Goal: Task Accomplishment & Management: Use online tool/utility

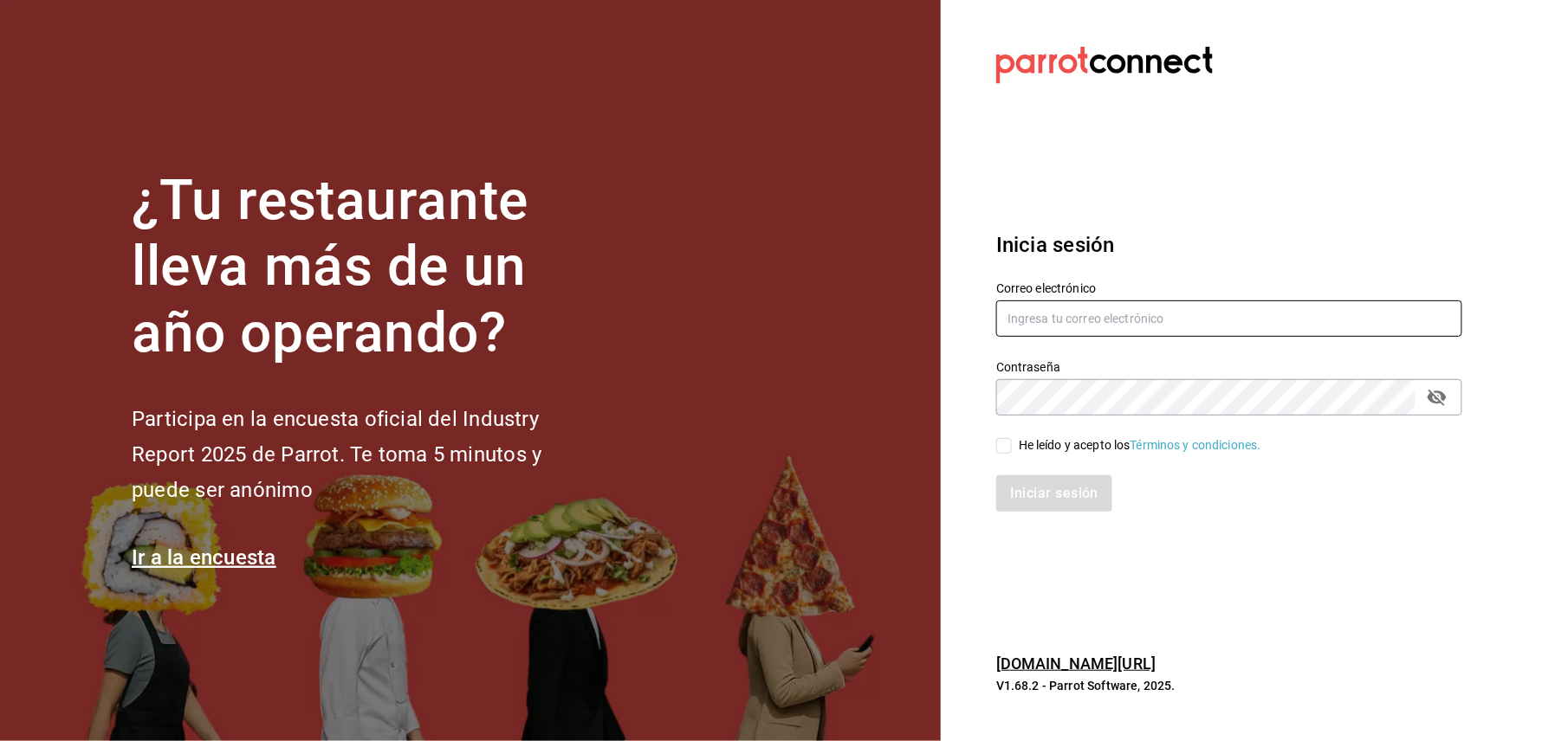
type input "[EMAIL_ADDRESS][DOMAIN_NAME]"
click at [1017, 447] on span "He leído y acepto los Términos y condiciones." at bounding box center [1136, 445] width 250 height 18
click at [1011, 447] on input "He leído y acepto los Términos y condiciones." at bounding box center [1004, 446] width 16 height 16
checkbox input "true"
click at [1018, 475] on button "Iniciar sesión" at bounding box center [1054, 492] width 118 height 36
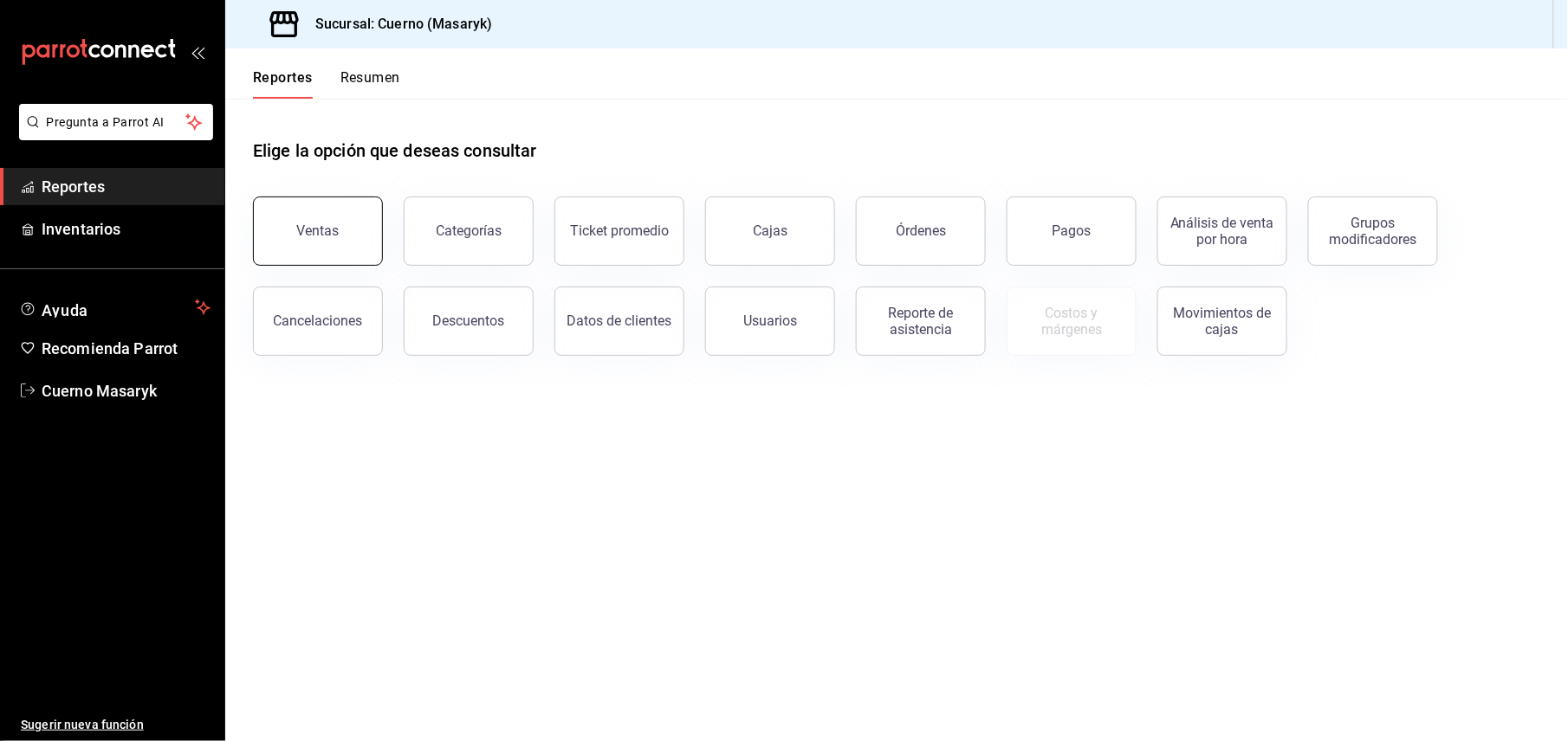
click at [352, 217] on button "Ventas" at bounding box center [318, 230] width 130 height 69
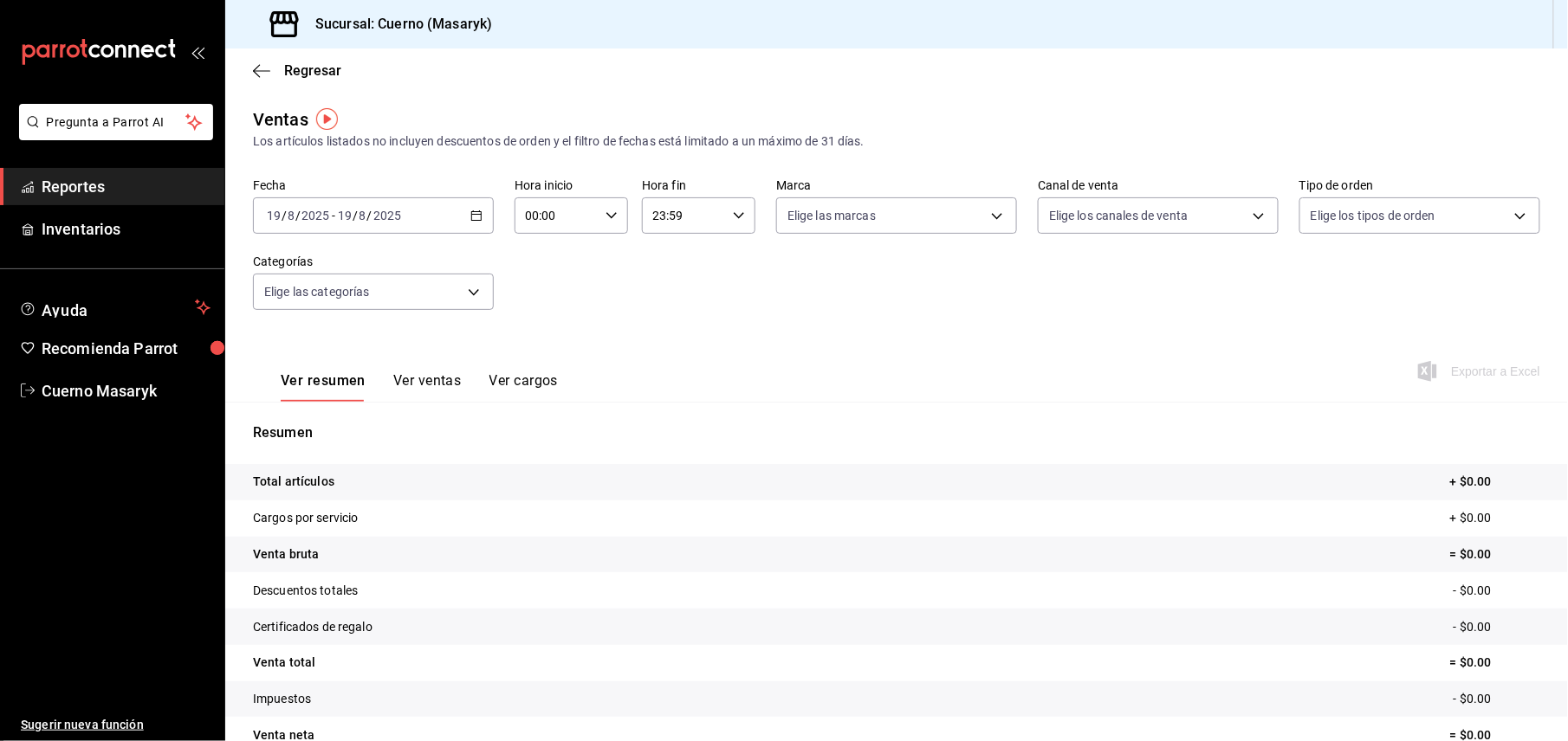
click at [465, 221] on div "2025-08-19 19 / 8 / 2025 - 2025-08-19 19 / 8 / 2025" at bounding box center [373, 215] width 241 height 36
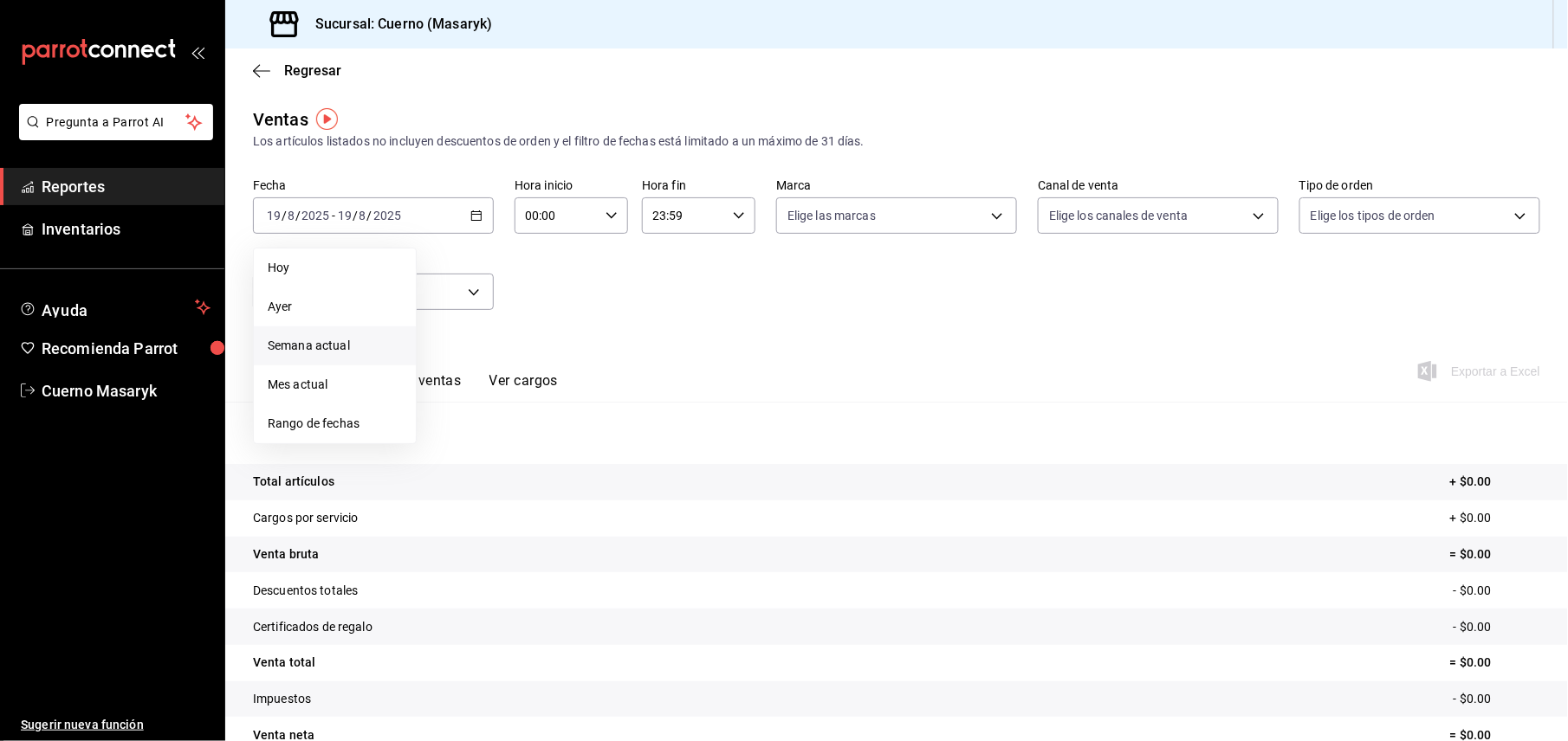
click at [357, 348] on span "Semana actual" at bounding box center [334, 346] width 134 height 18
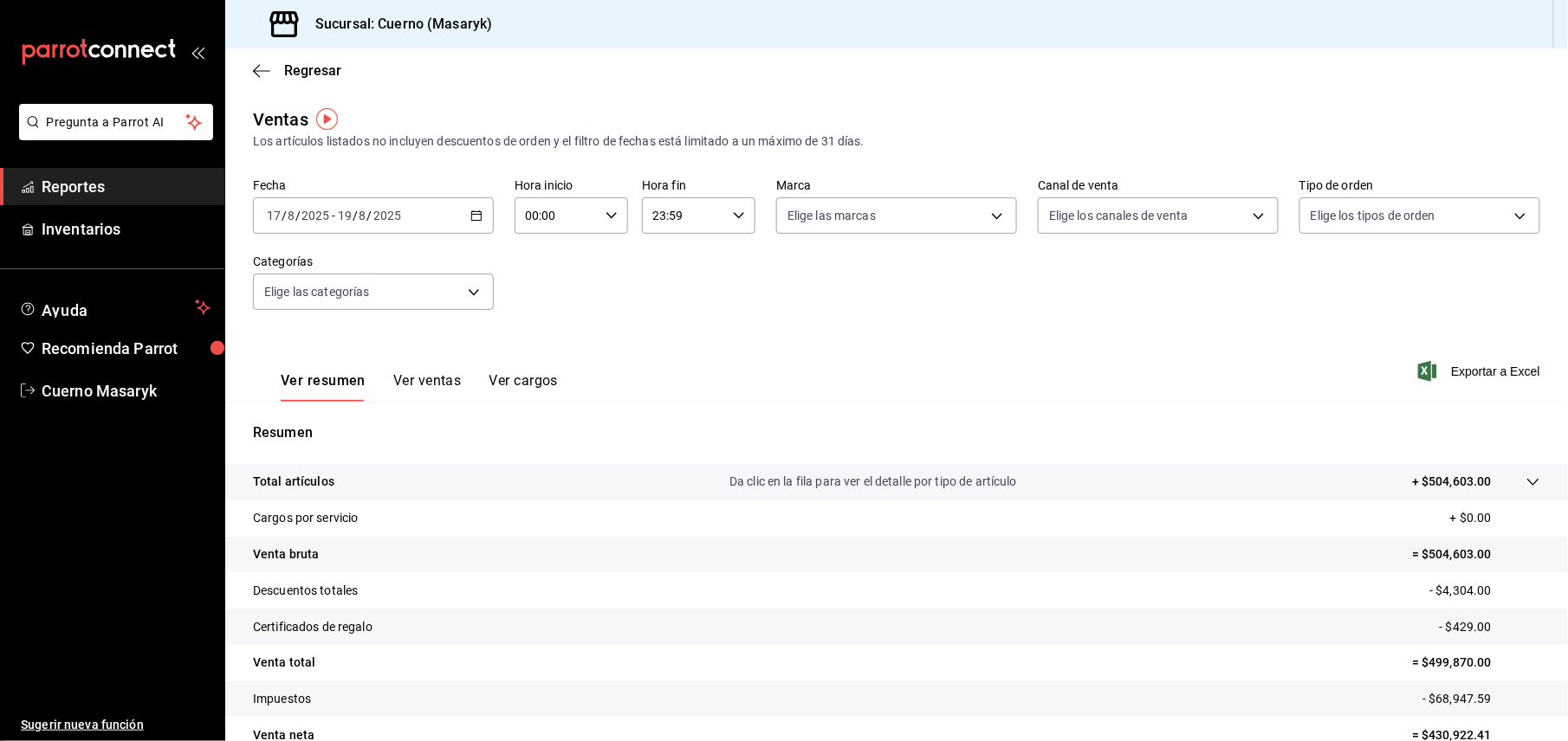
click at [476, 210] on icon "button" at bounding box center [476, 216] width 12 height 12
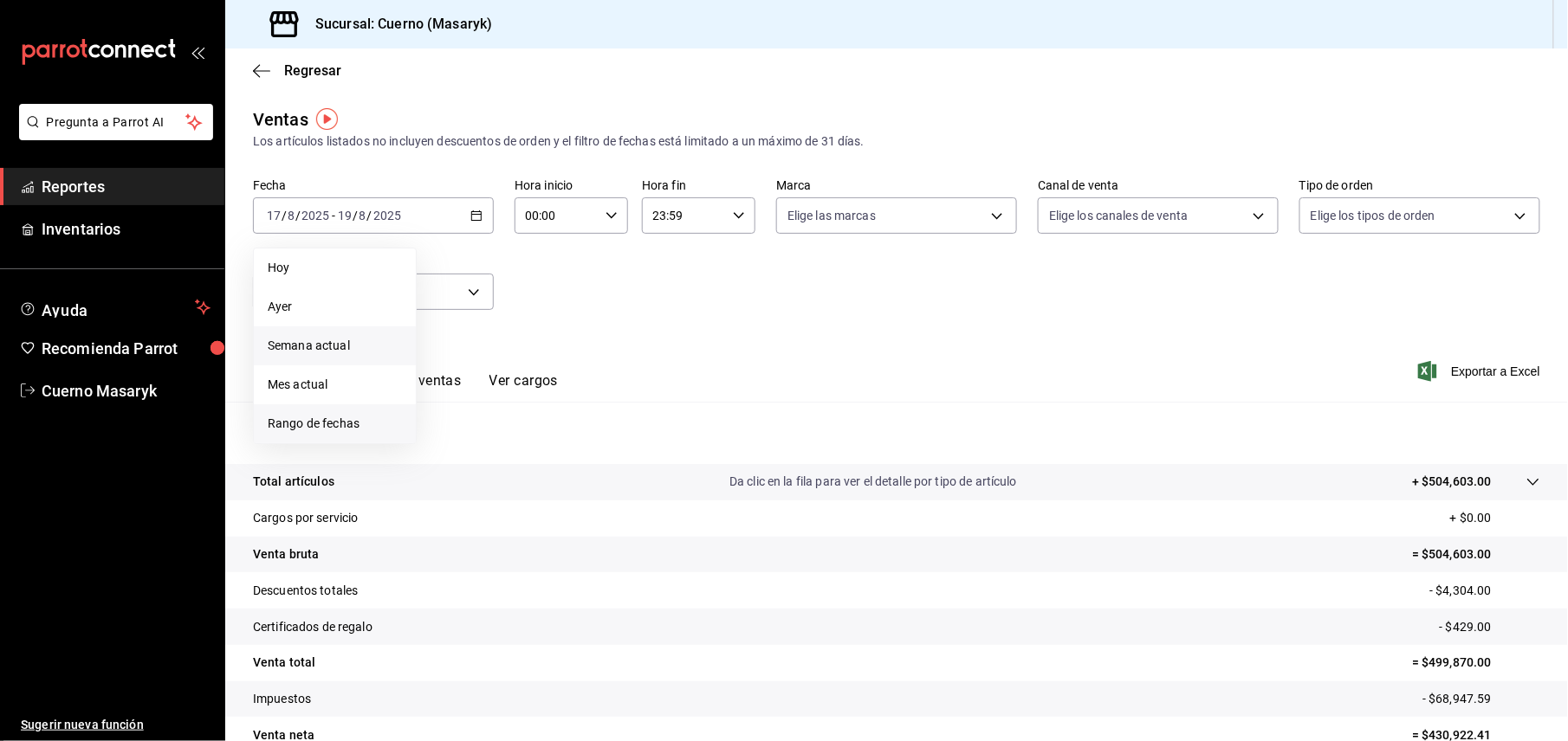
click at [340, 418] on span "Rango de fechas" at bounding box center [334, 423] width 134 height 18
click at [455, 449] on abbr "18" at bounding box center [453, 445] width 12 height 12
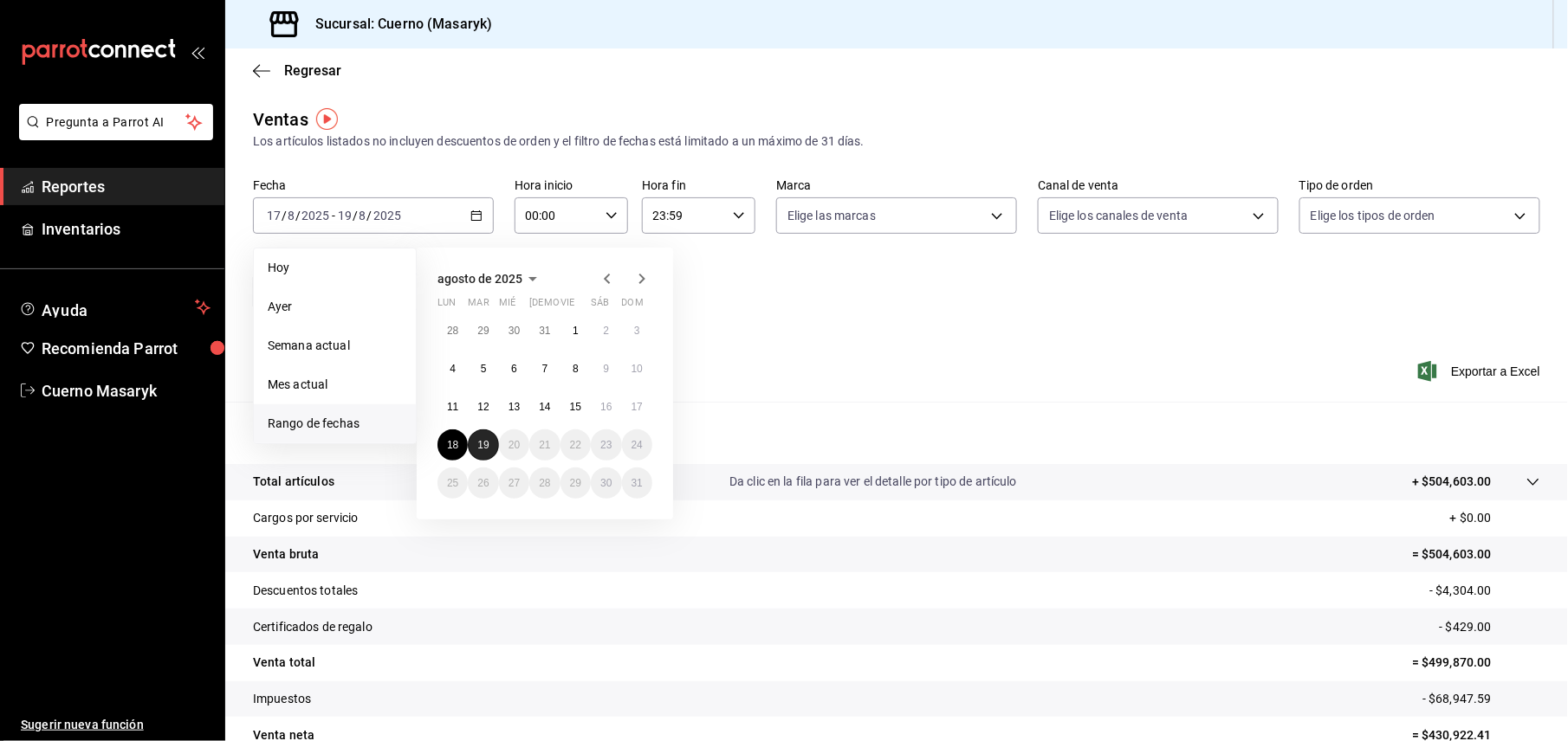
click at [495, 444] on button "19" at bounding box center [482, 445] width 30 height 31
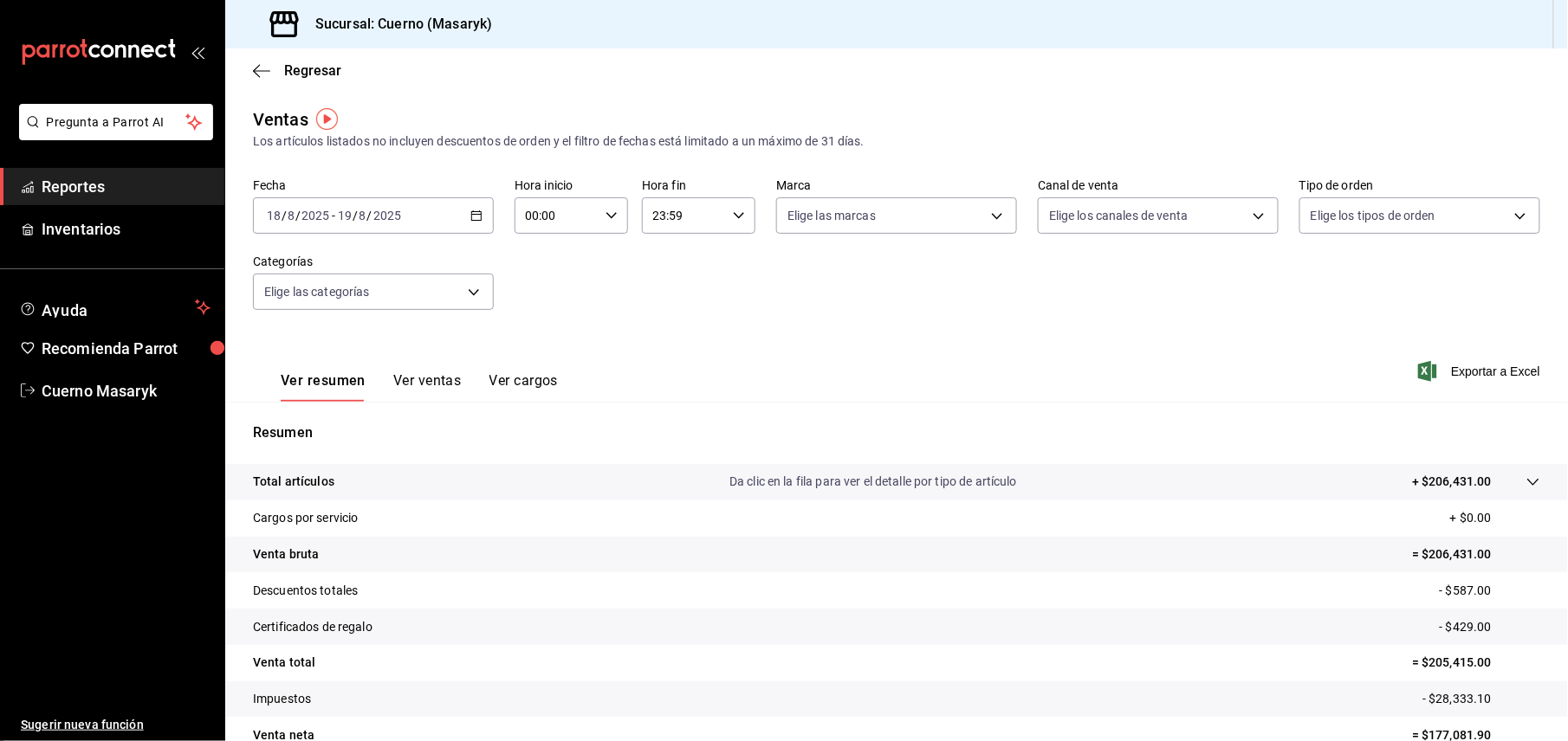
click at [611, 227] on div "00:00 Hora inicio" at bounding box center [571, 215] width 114 height 36
drag, startPoint x: 547, startPoint y: 339, endPoint x: 568, endPoint y: 320, distance: 28.3
click at [545, 339] on button "05" at bounding box center [539, 353] width 50 height 35
type input "05:00"
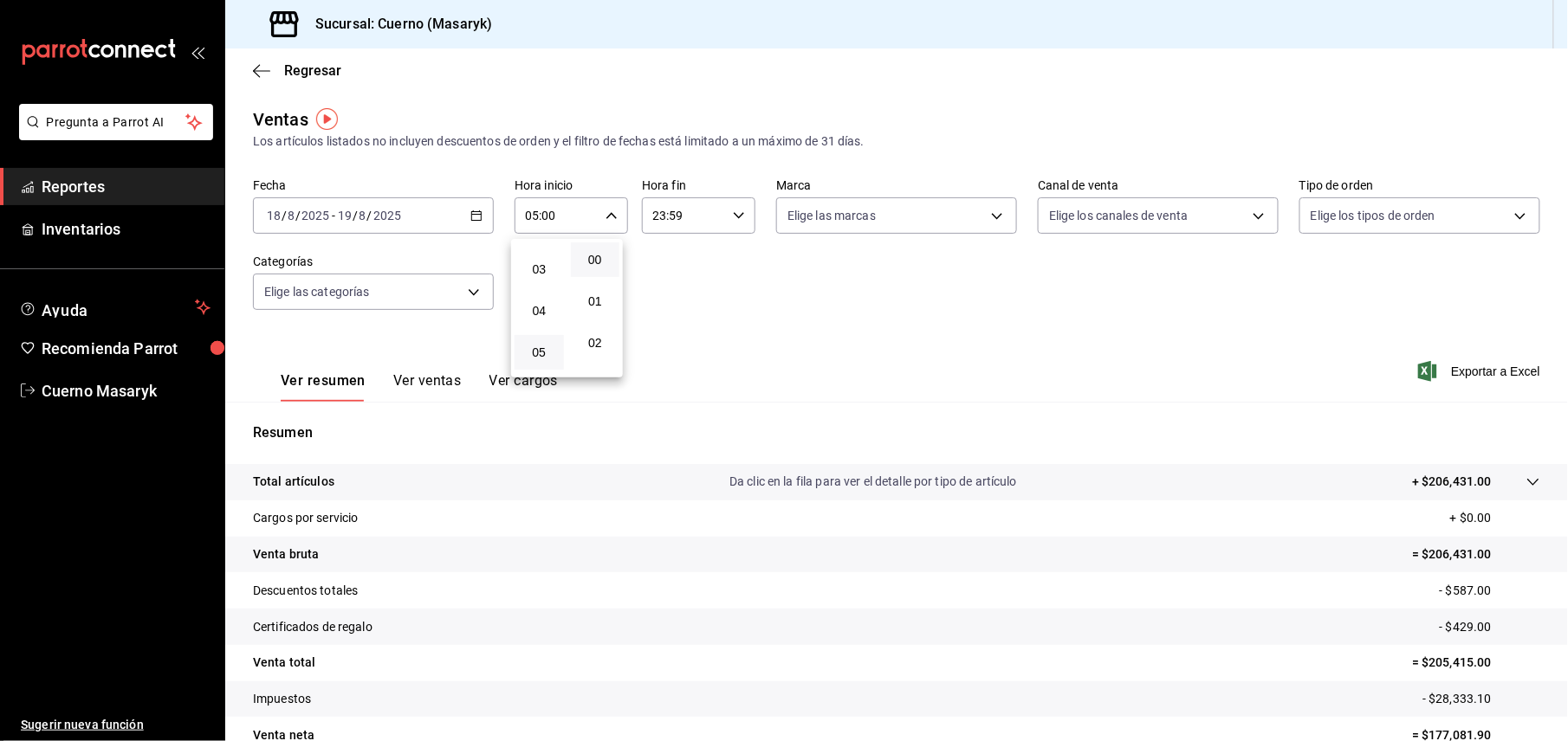
click at [723, 195] on div at bounding box center [784, 370] width 1568 height 741
click at [722, 212] on div "23:59 Hora fin" at bounding box center [699, 215] width 114 height 36
click at [666, 344] on button "05" at bounding box center [665, 353] width 50 height 35
click at [719, 254] on span "00" at bounding box center [720, 259] width 28 height 14
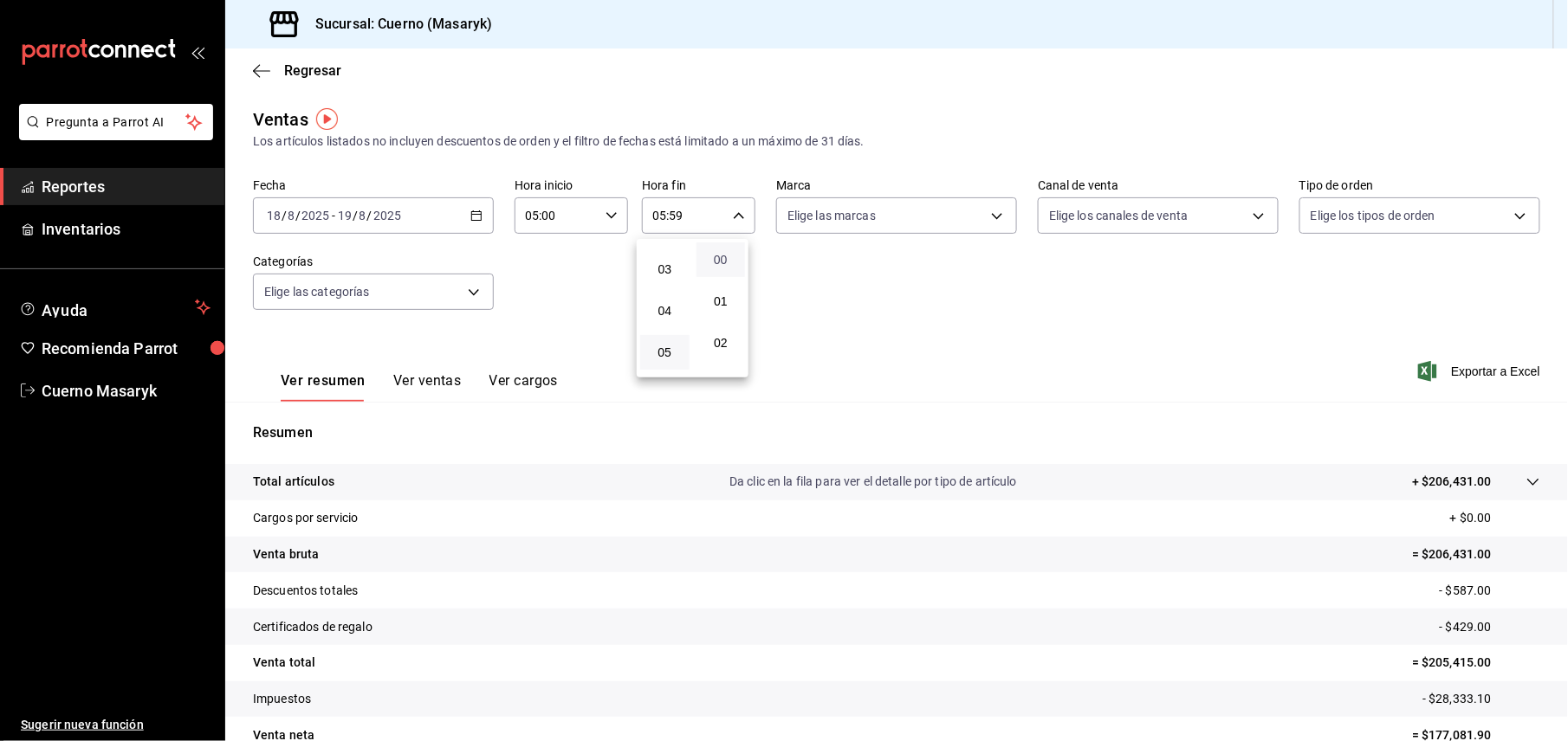
type input "05:00"
click at [1256, 363] on div at bounding box center [784, 370] width 1568 height 741
click at [1481, 381] on span "Exportar a Excel" at bounding box center [1481, 371] width 119 height 20
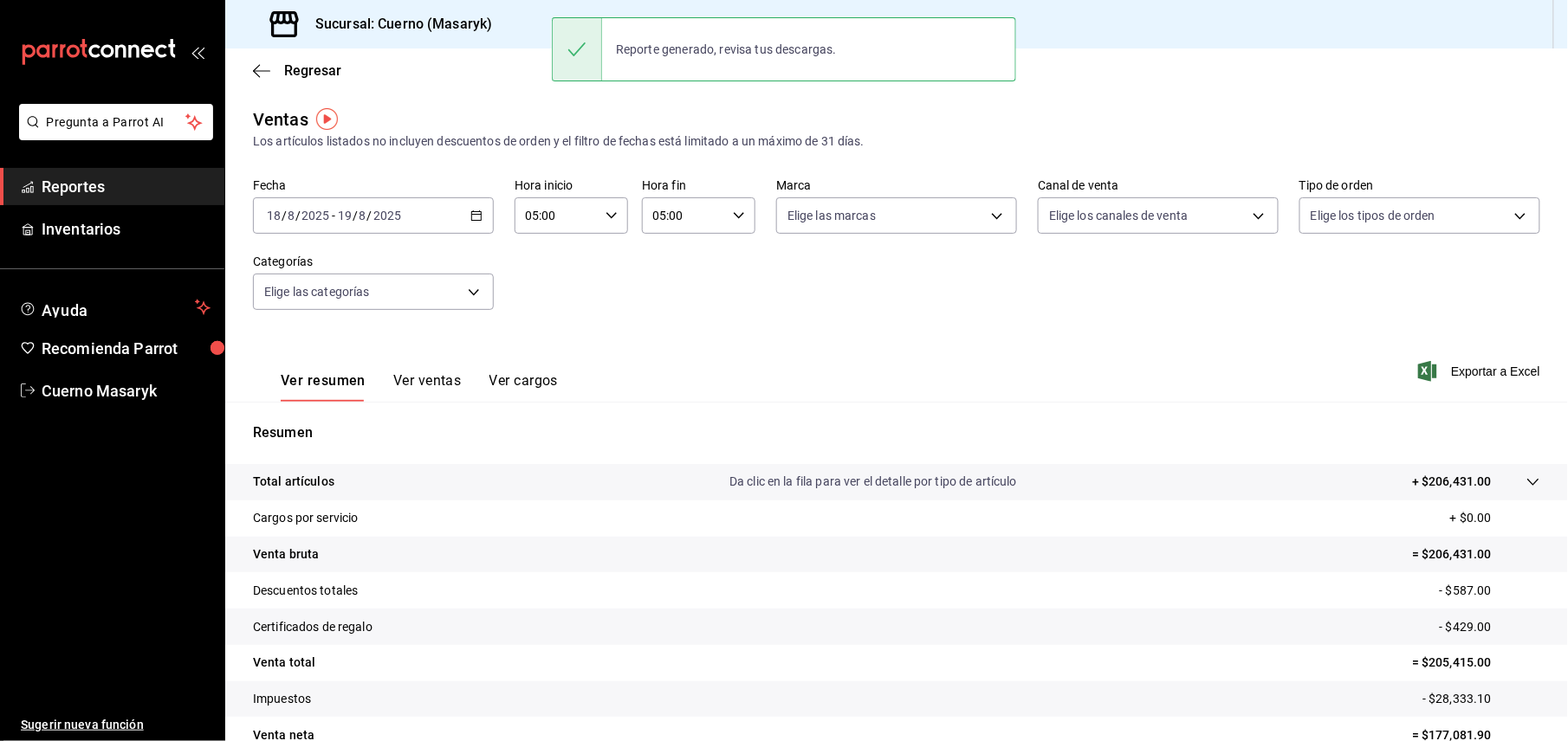
click at [119, 175] on span "Reportes" at bounding box center [126, 186] width 169 height 23
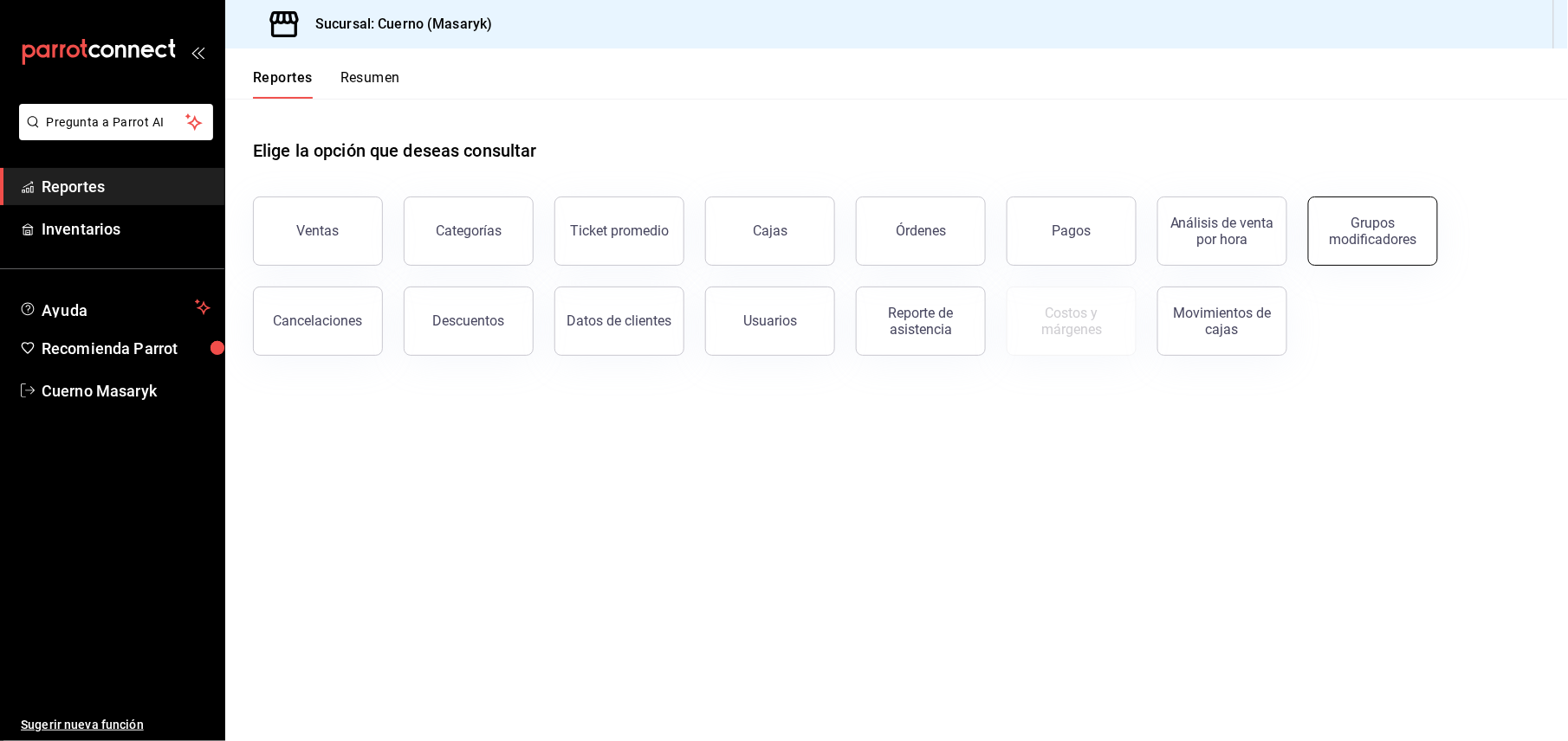
click at [1338, 251] on button "Grupos modificadores" at bounding box center [1373, 230] width 130 height 69
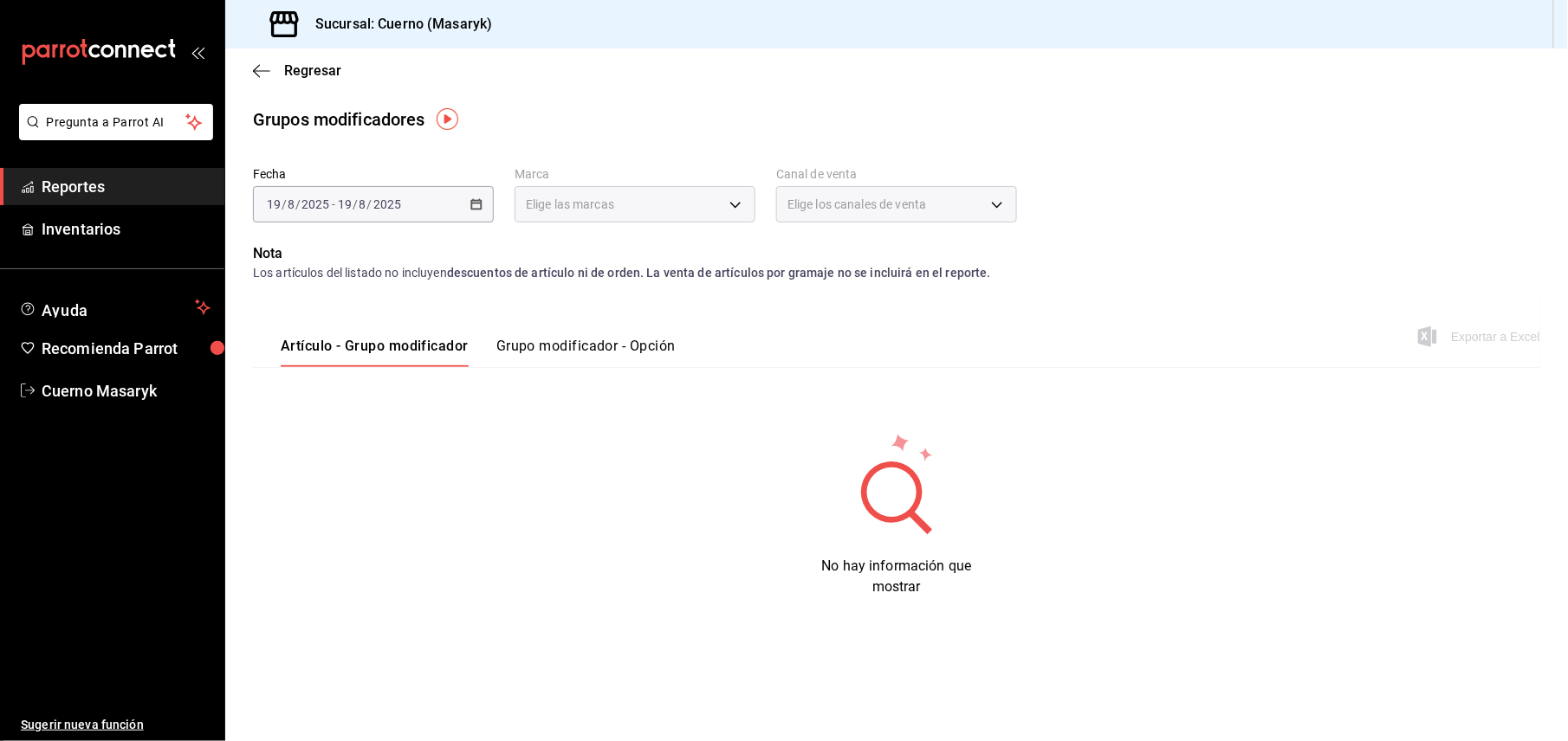
click at [646, 347] on button "Grupo modificador - Opción" at bounding box center [586, 353] width 180 height 29
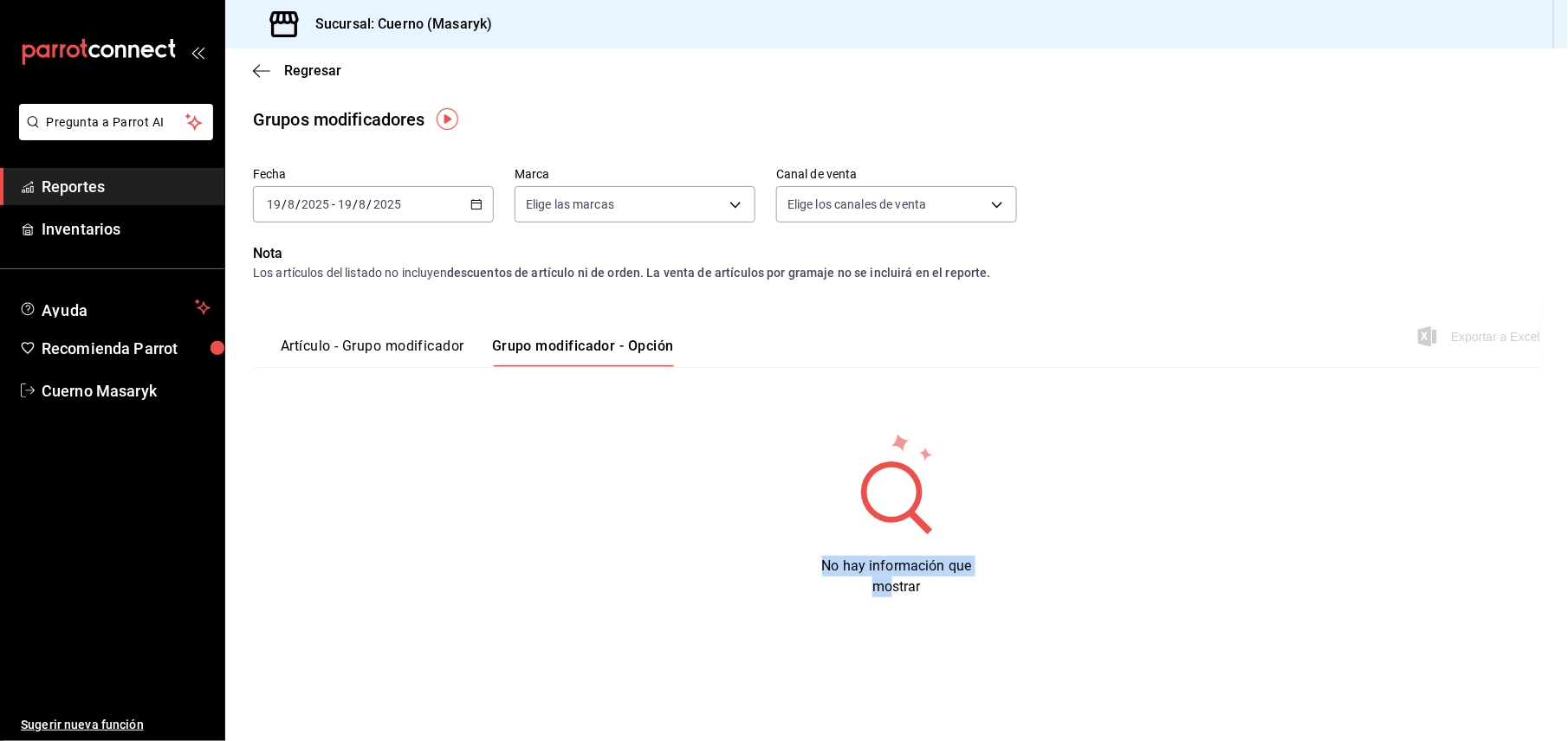
drag, startPoint x: 891, startPoint y: 515, endPoint x: 891, endPoint y: 587, distance: 72.0
click at [891, 587] on div "No hay información que mostrar" at bounding box center [896, 514] width 1287 height 166
drag, startPoint x: 891, startPoint y: 587, endPoint x: 705, endPoint y: 584, distance: 186.0
click at [705, 584] on div "No hay información que mostrar" at bounding box center [896, 514] width 1287 height 166
